Goal: Check status: Check status

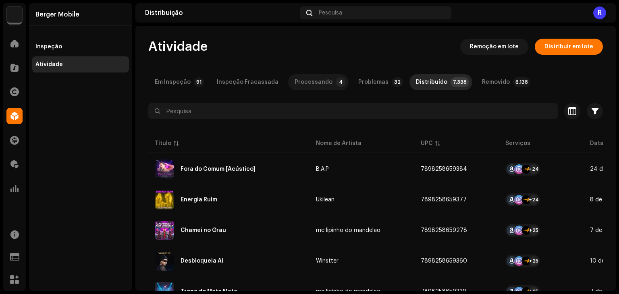
click at [308, 86] on div "Processando" at bounding box center [313, 82] width 38 height 16
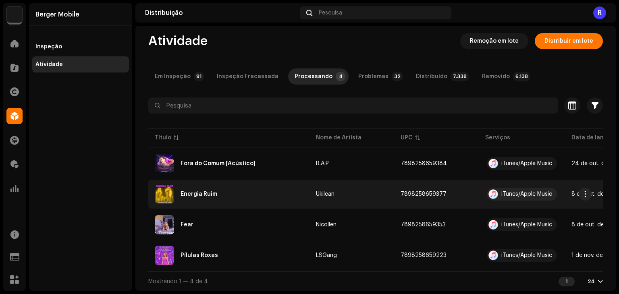
scroll to position [9, 0]
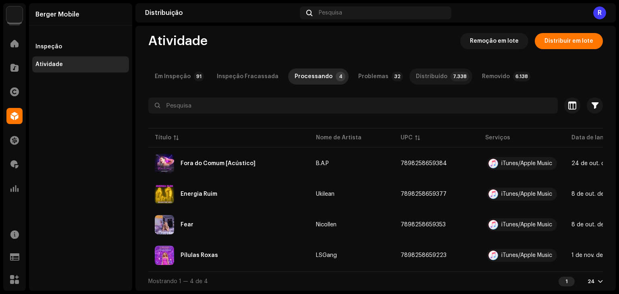
click at [418, 76] on div "Distribuído" at bounding box center [431, 76] width 31 height 16
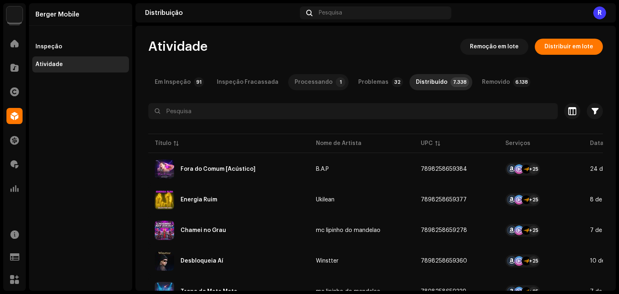
click at [319, 85] on div "Processando" at bounding box center [313, 82] width 38 height 16
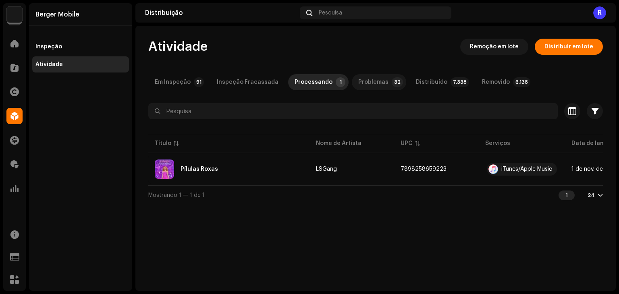
click at [391, 80] on p-badge "32" at bounding box center [396, 82] width 11 height 10
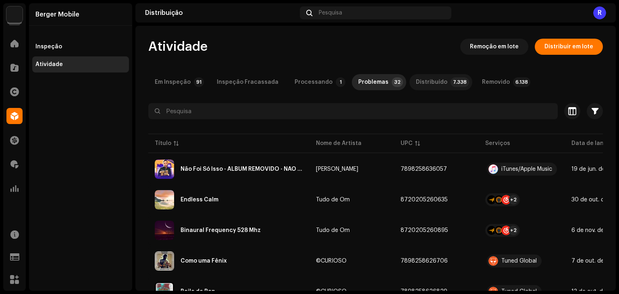
click at [424, 83] on div "Distribuído" at bounding box center [431, 82] width 31 height 16
